Goal: Transaction & Acquisition: Download file/media

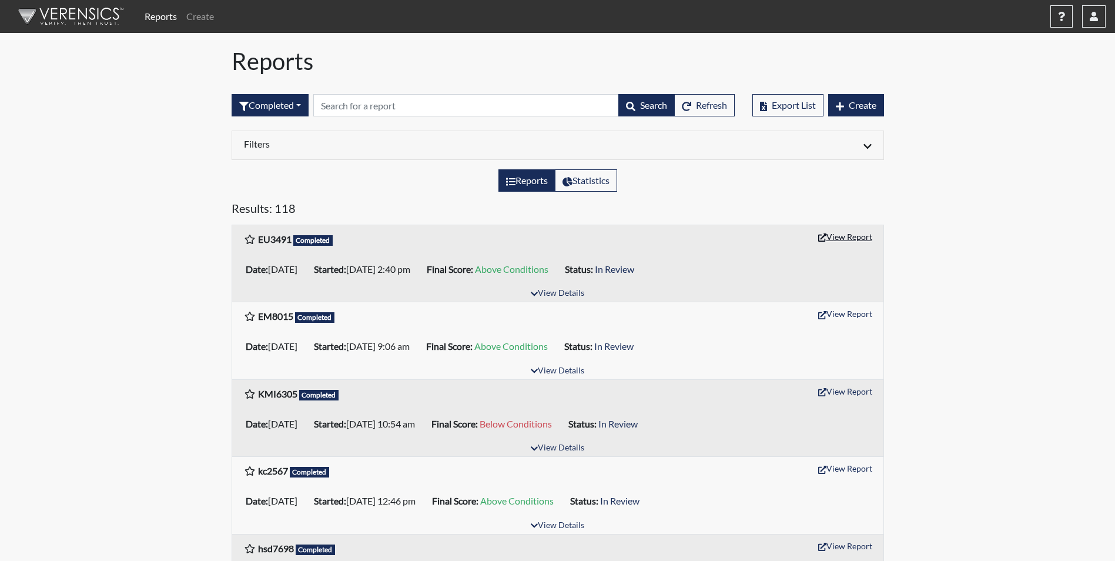
click at [843, 237] on button "View Report" at bounding box center [845, 236] width 65 height 18
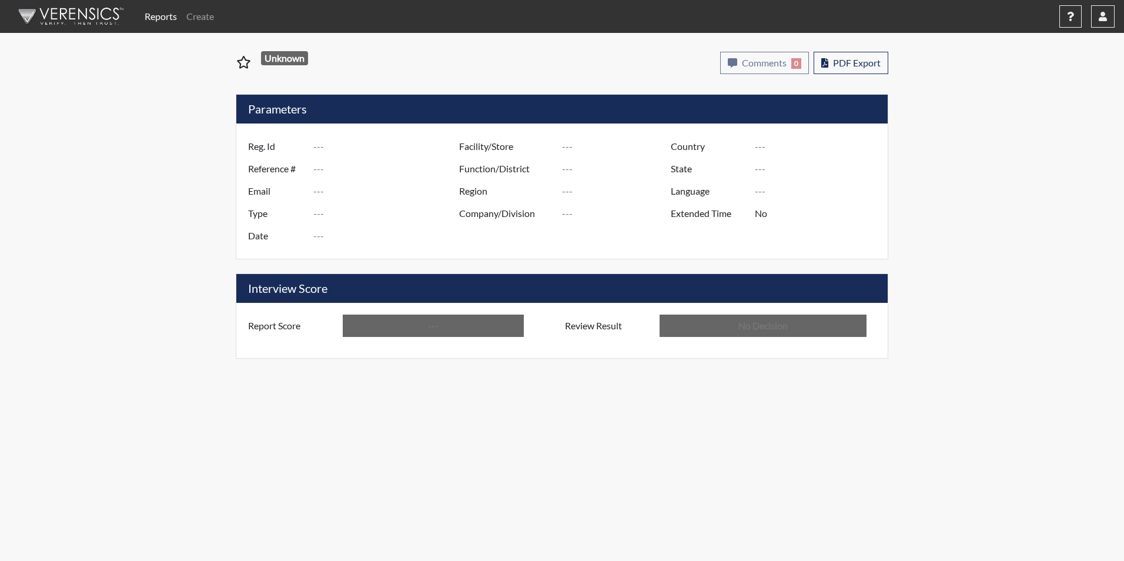
type input "EU3491"
type input "50858"
type input "---"
type input "Corrections Pre-Employment"
type input "[DATE]"
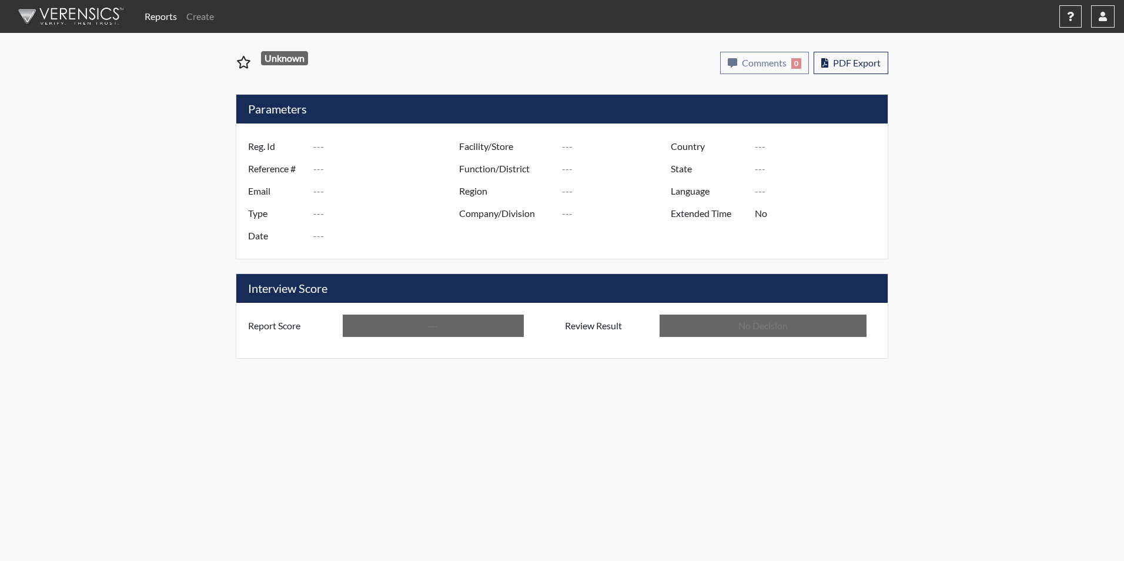
type input "GD&CP*"
type input "[GEOGRAPHIC_DATA]"
type input "[US_STATE]"
type input "English"
type input "Above Conditions"
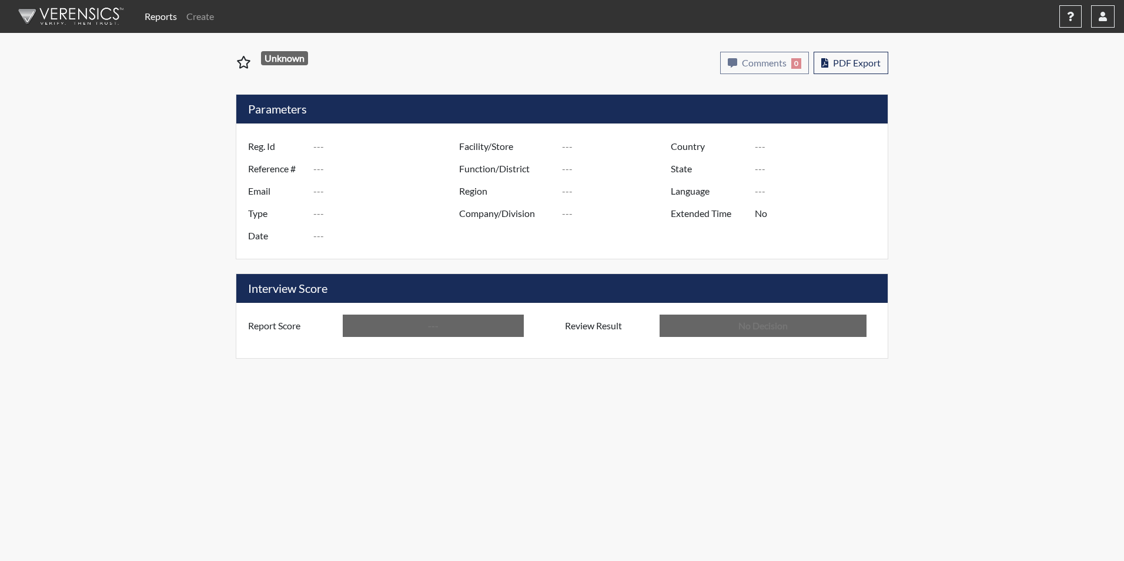
type input "In Review"
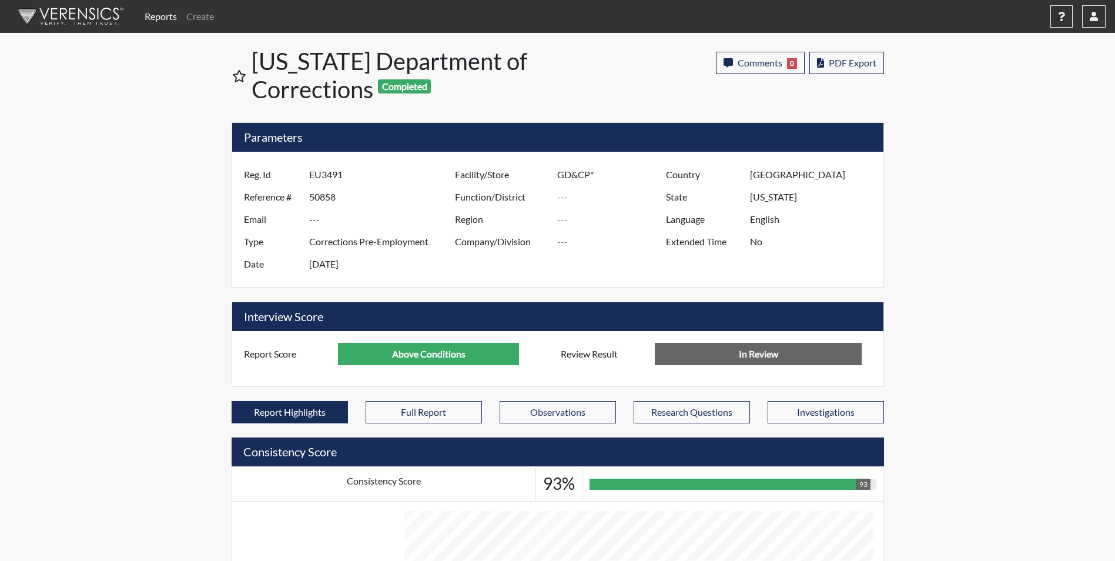
scroll to position [195, 488]
click at [865, 61] on span "PDF Export" at bounding box center [853, 62] width 48 height 11
